Goal: Information Seeking & Learning: Learn about a topic

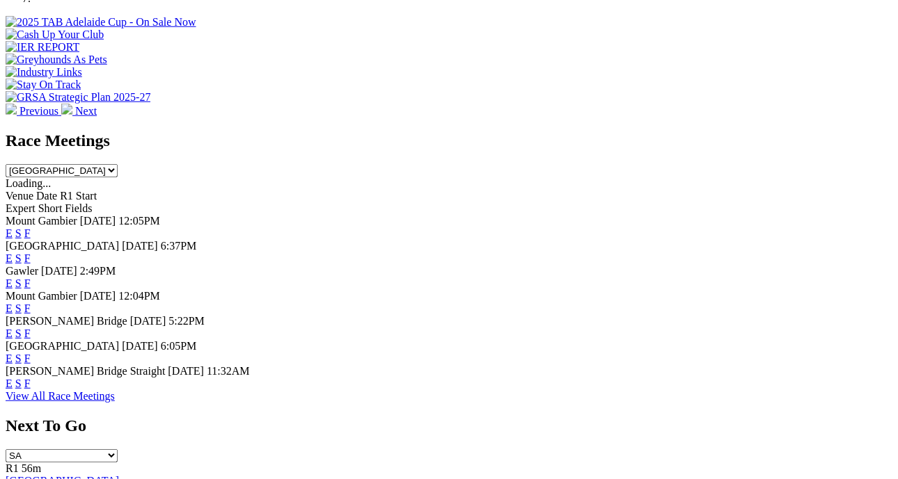
scroll to position [598, 0]
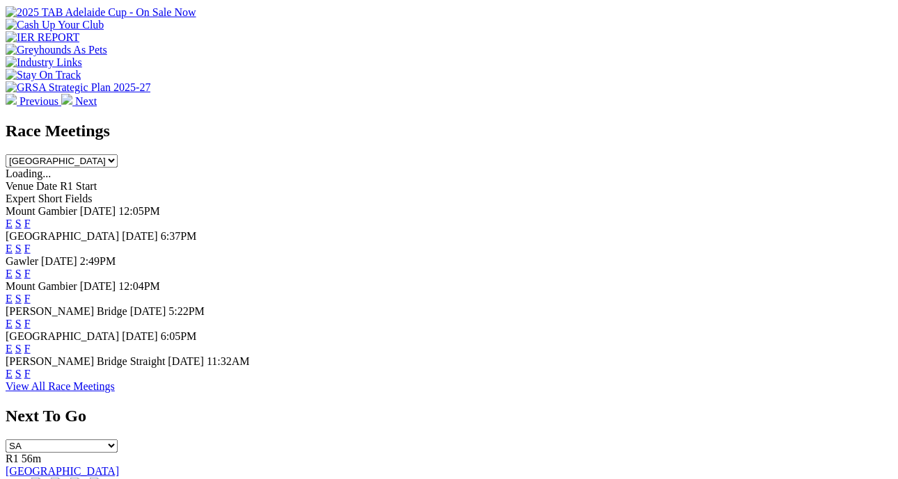
click at [31, 343] on link "F" at bounding box center [27, 349] width 6 height 12
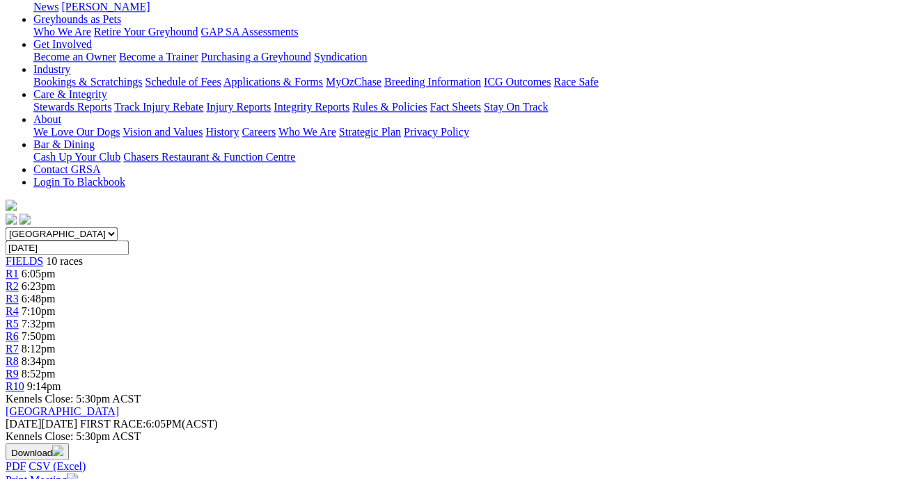
scroll to position [294, 0]
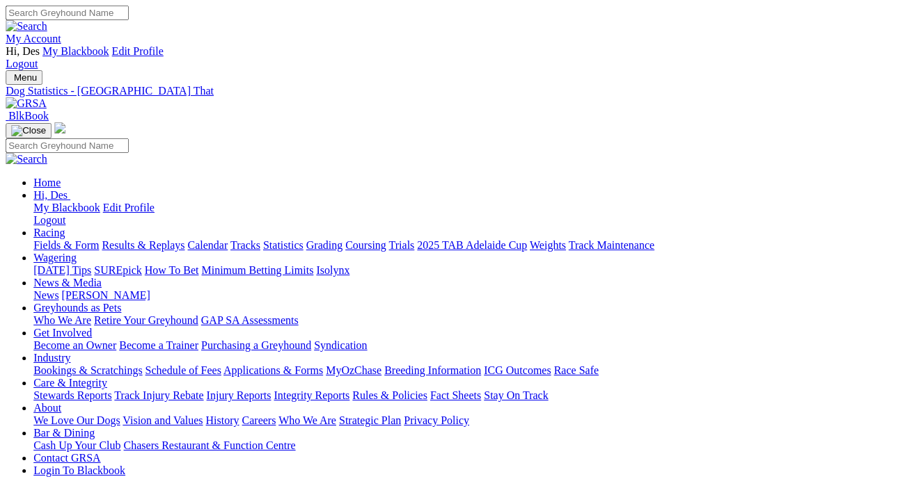
scroll to position [0, 15]
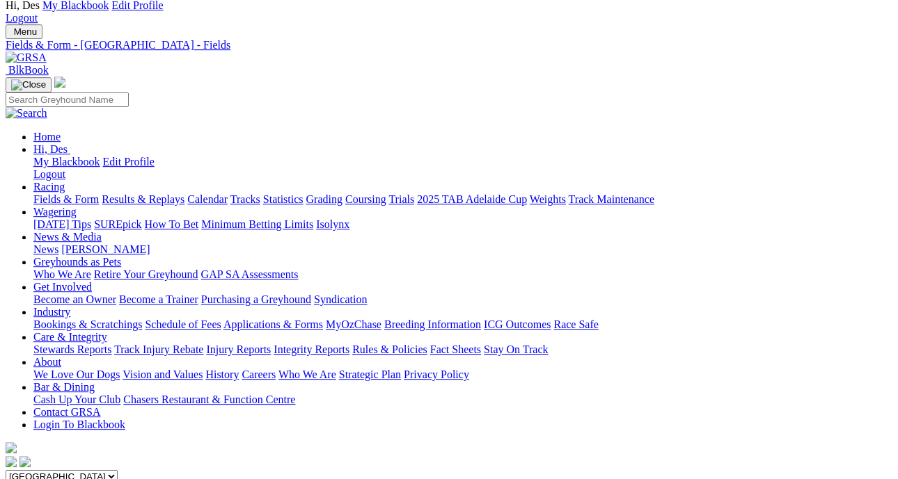
scroll to position [0, 6]
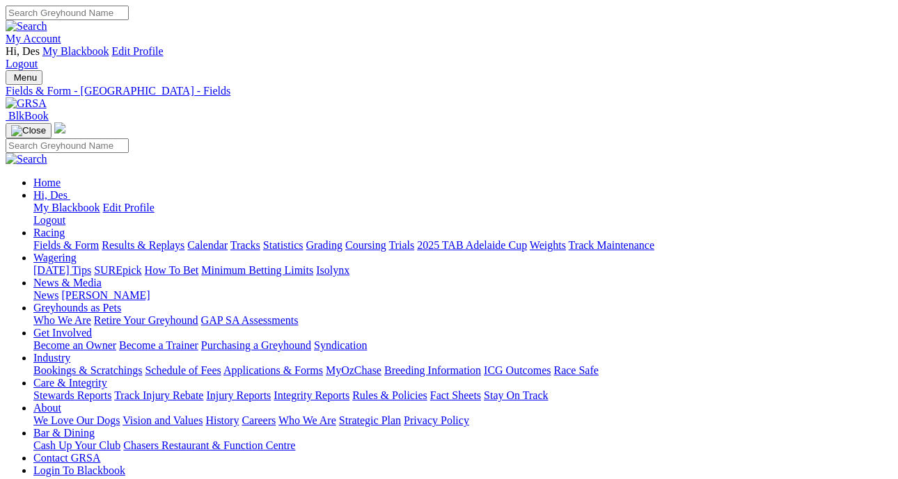
click at [33, 239] on link "Fields & Form" at bounding box center [65, 245] width 65 height 12
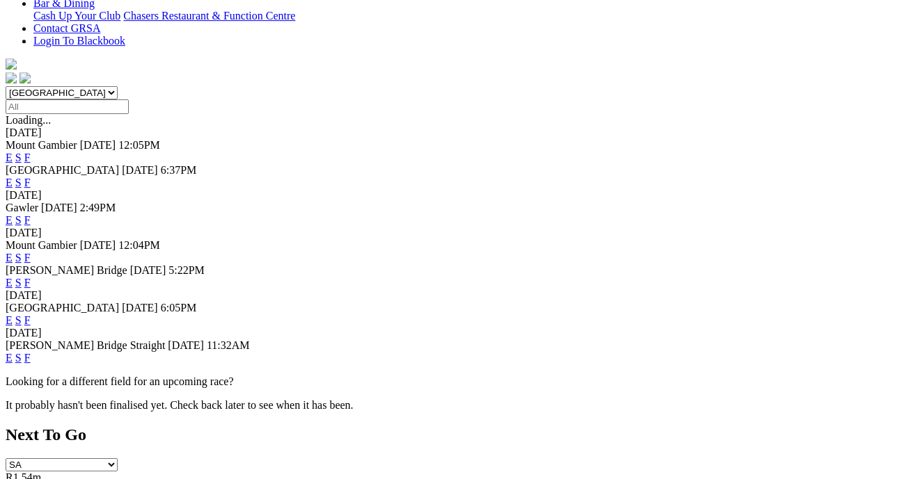
scroll to position [436, 0]
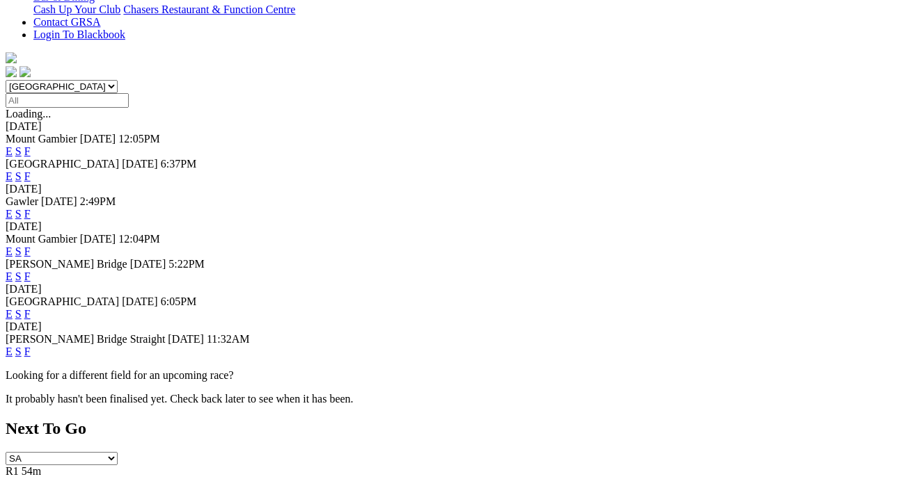
click at [31, 346] on link "F" at bounding box center [27, 352] width 6 height 12
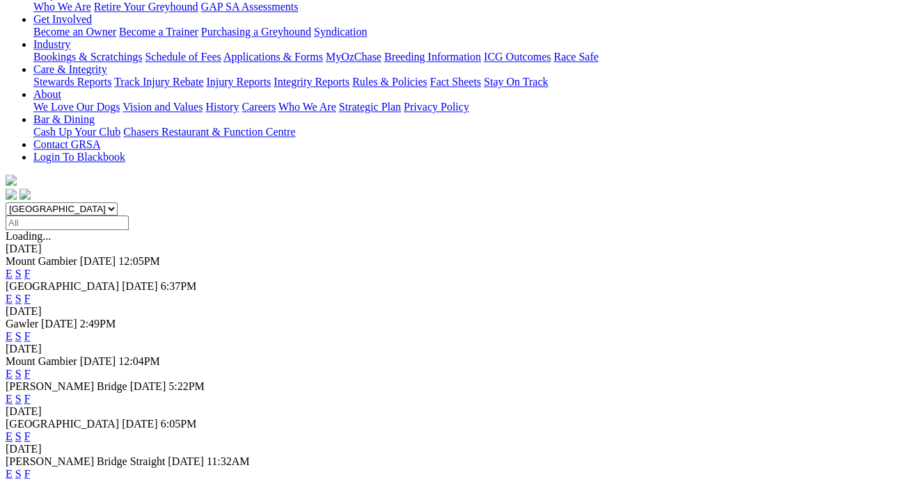
scroll to position [379, 0]
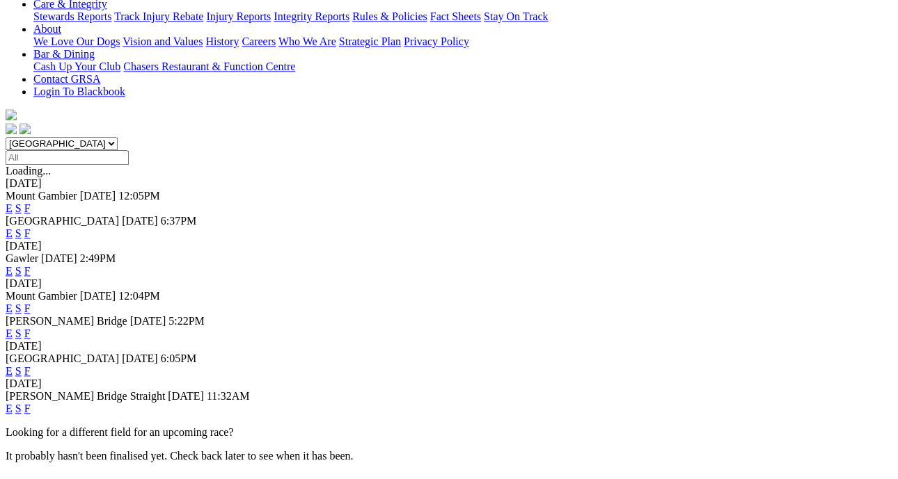
click at [31, 365] on link "F" at bounding box center [27, 371] width 6 height 12
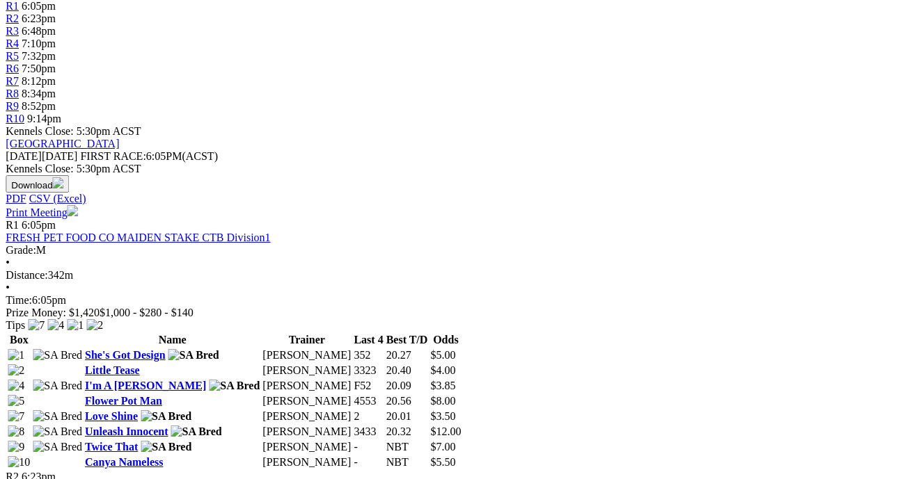
scroll to position [0, 2]
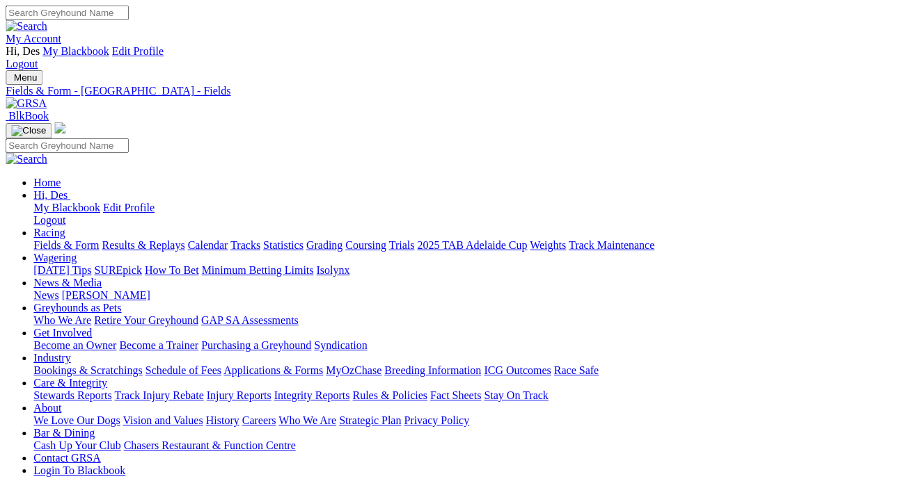
click at [72, 239] on link "Fields & Form" at bounding box center [65, 245] width 65 height 12
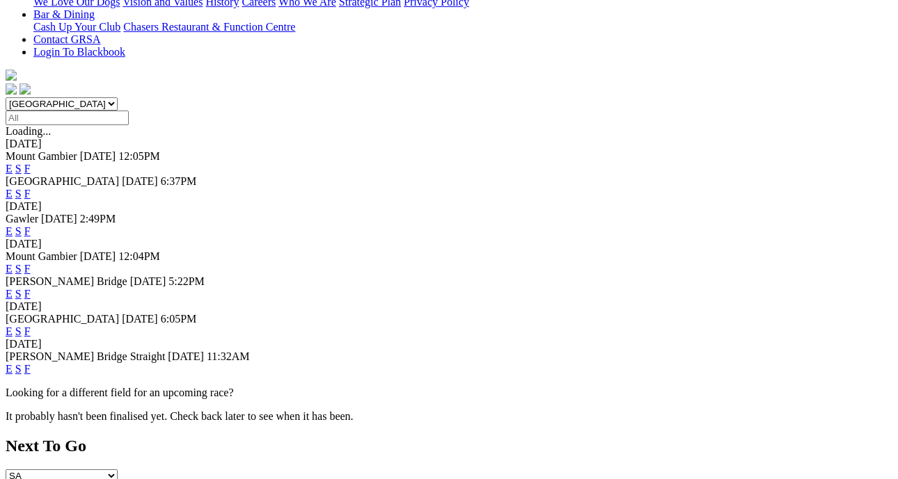
scroll to position [426, 0]
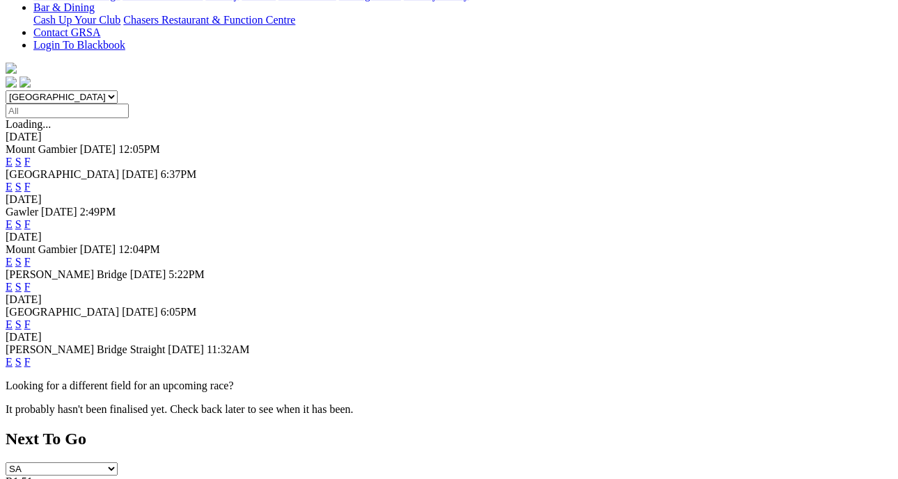
click at [31, 281] on link "F" at bounding box center [27, 287] width 6 height 12
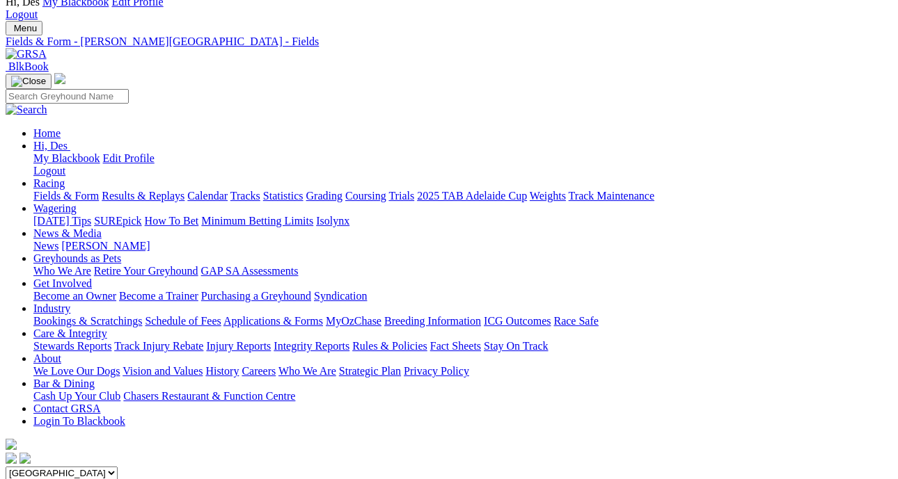
scroll to position [53, 0]
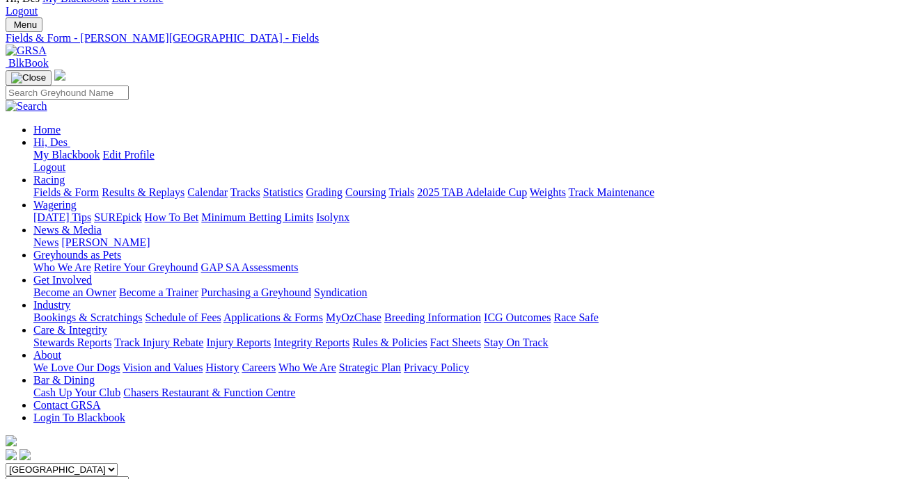
click at [145, 187] on link "Results & Replays" at bounding box center [143, 193] width 83 height 12
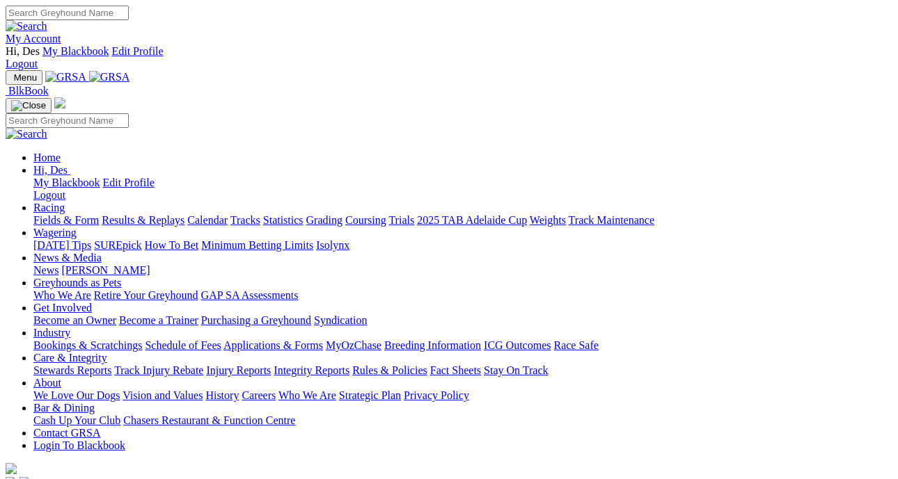
scroll to position [365, 0]
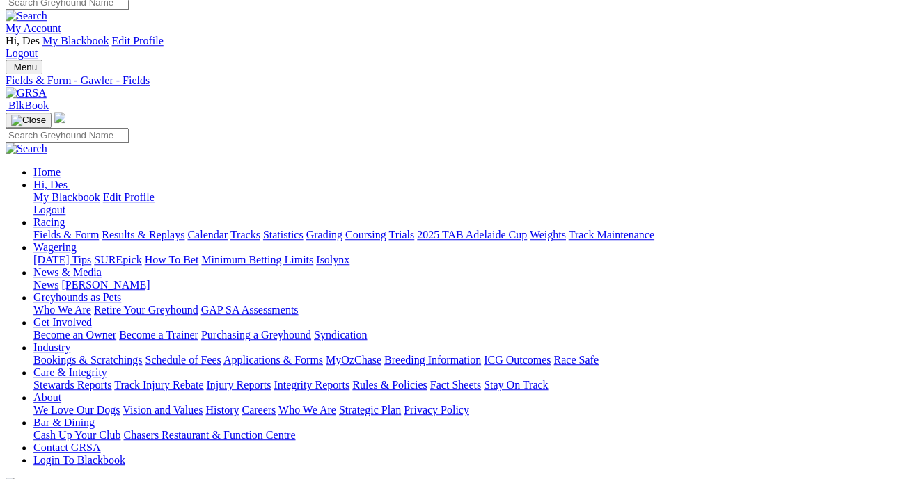
scroll to position [0, 22]
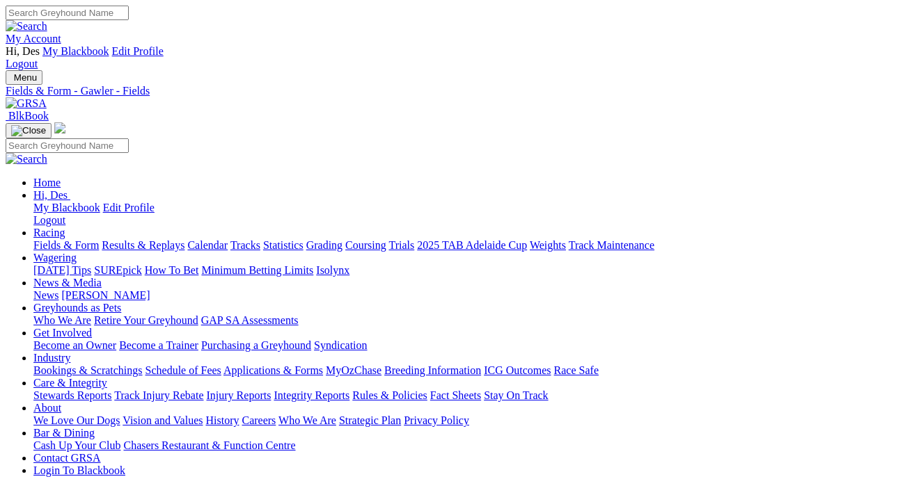
click at [42, 239] on link "Fields & Form" at bounding box center [65, 245] width 65 height 12
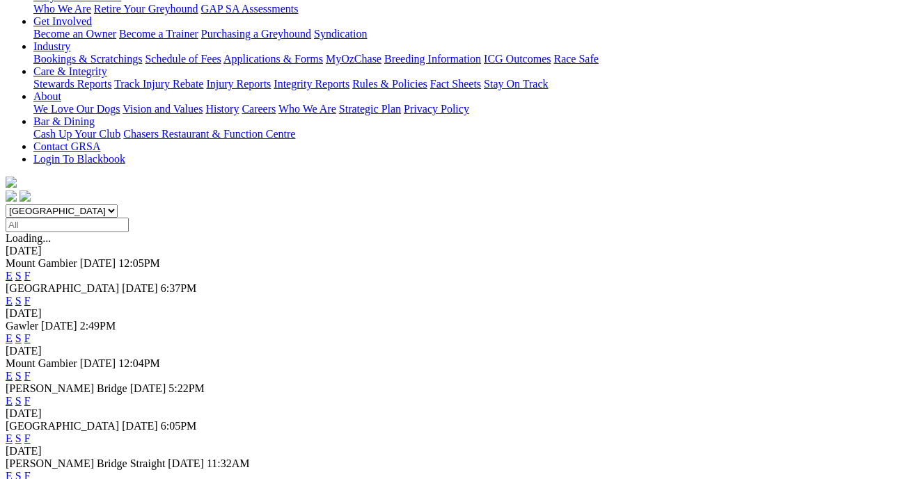
scroll to position [314, 0]
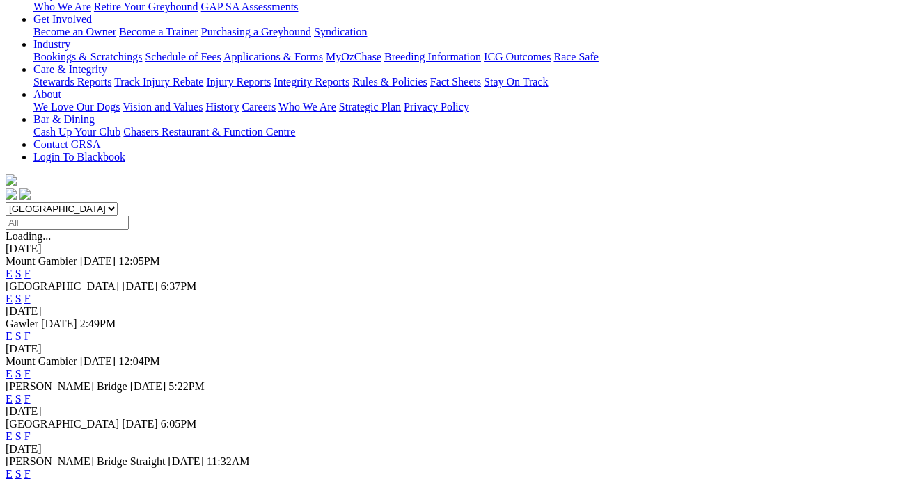
click at [31, 431] on link "F" at bounding box center [27, 437] width 6 height 12
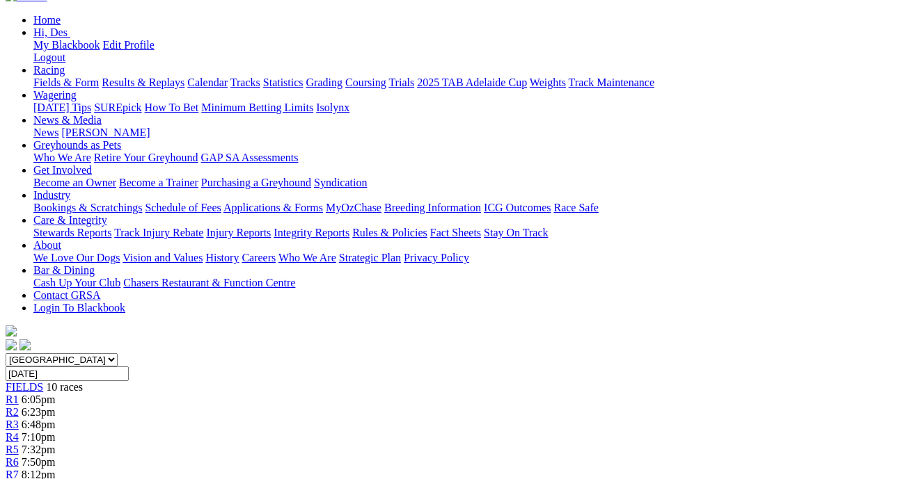
scroll to position [207, 1]
